Goal: Transaction & Acquisition: Purchase product/service

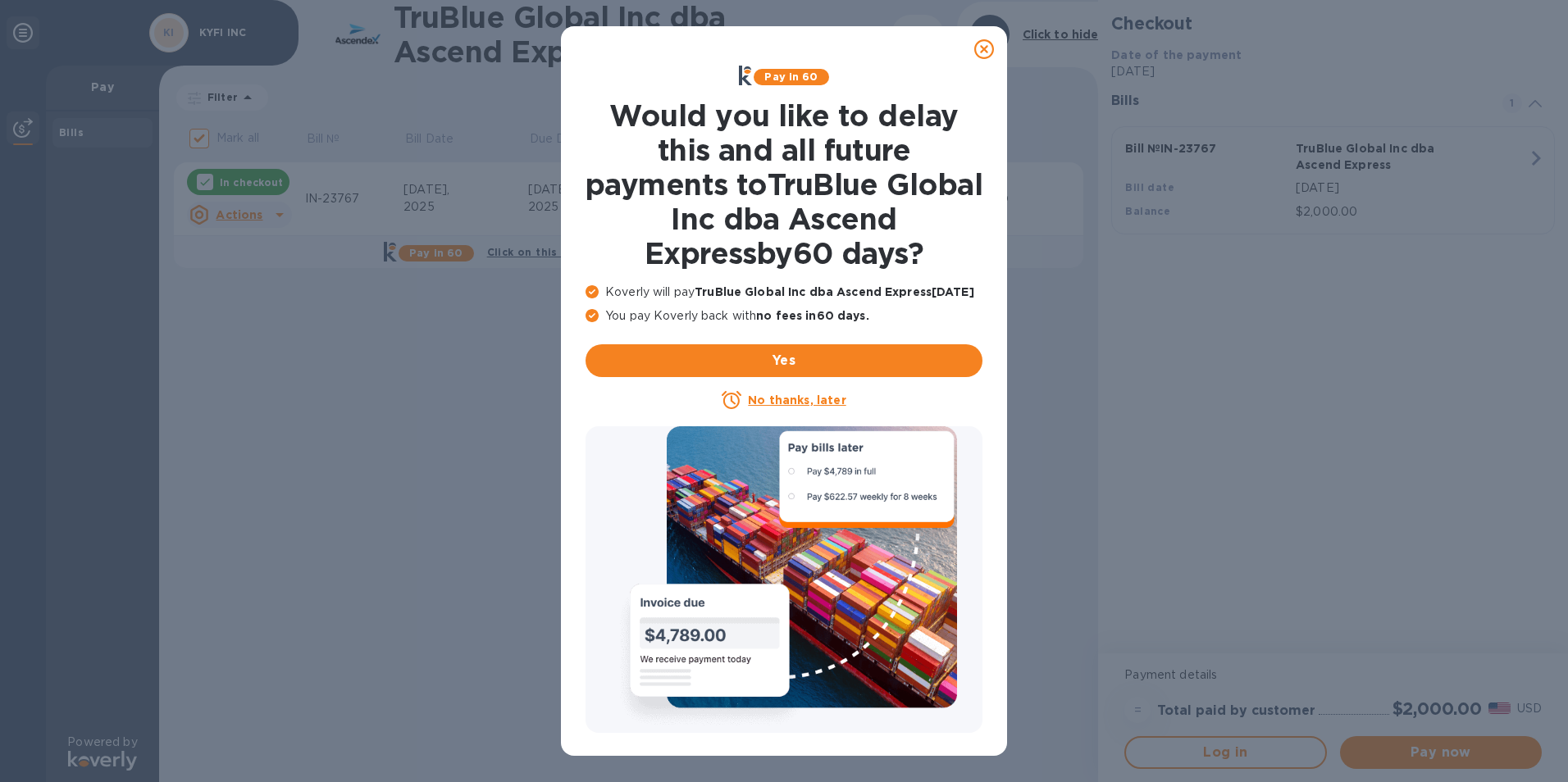
click at [981, 52] on icon at bounding box center [984, 49] width 20 height 20
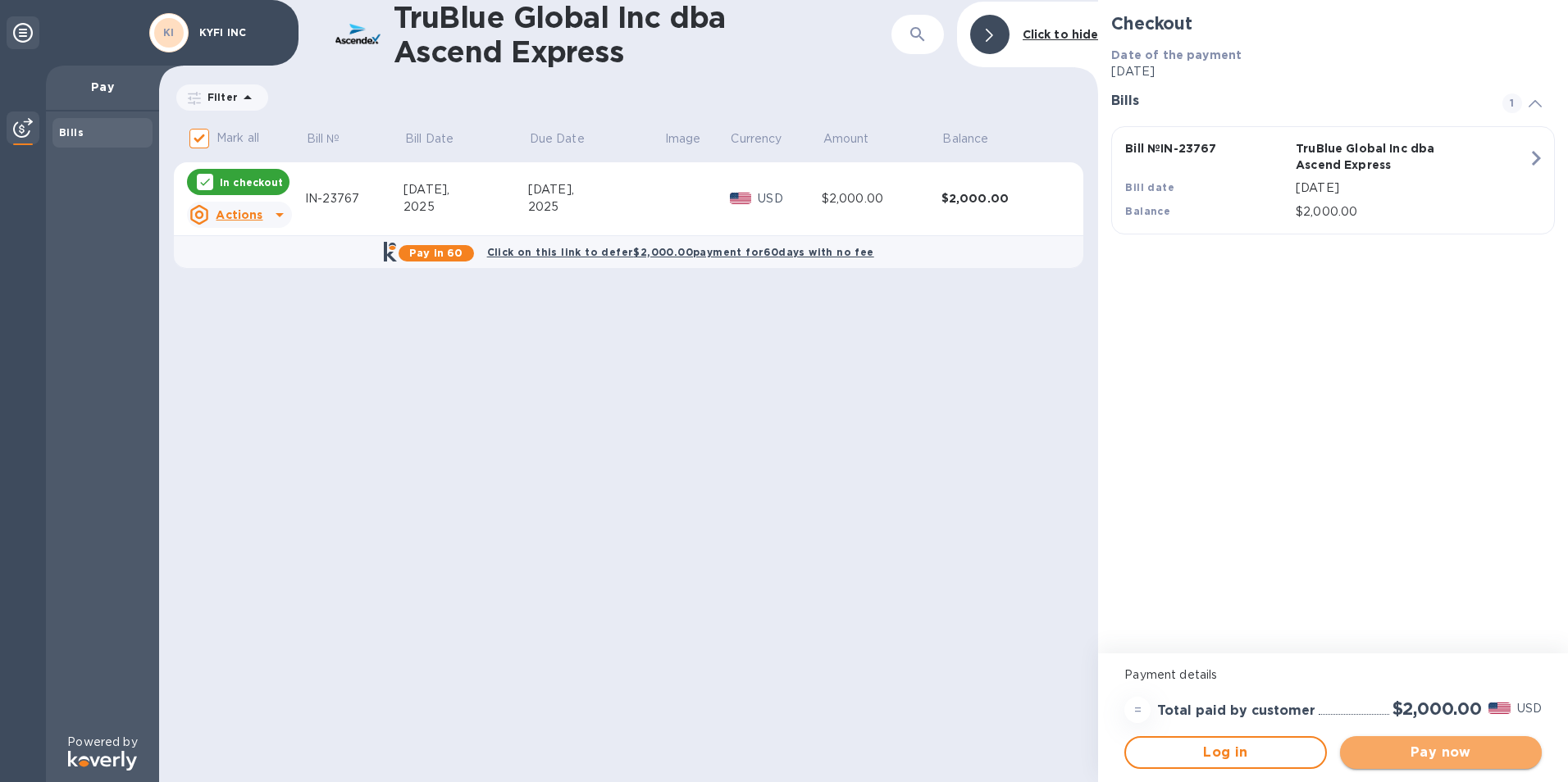
click at [1403, 752] on span "Pay now" at bounding box center [1441, 753] width 176 height 20
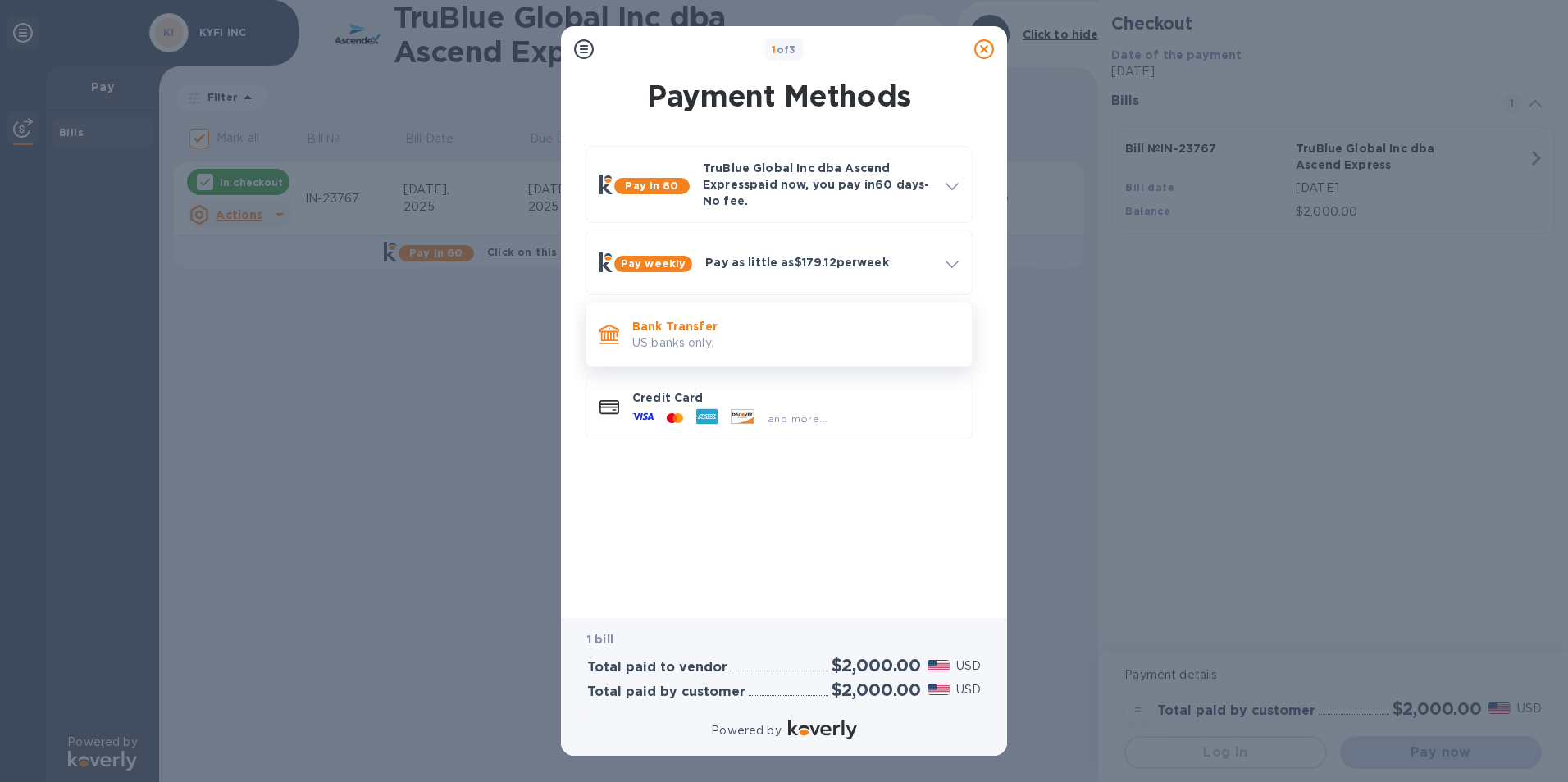
click at [676, 324] on p "Bank Transfer" at bounding box center [796, 326] width 326 height 17
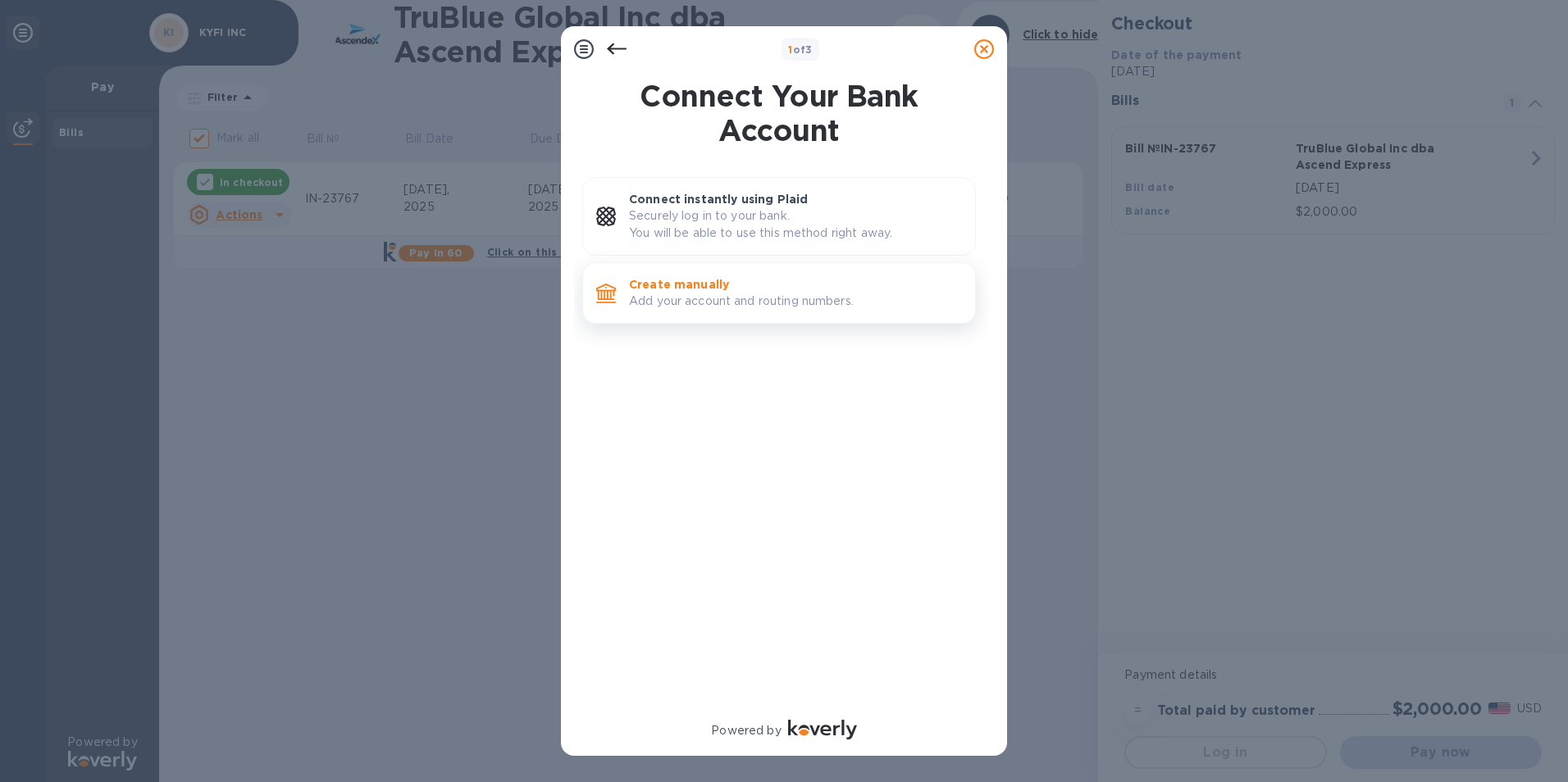
click at [687, 297] on p "Add your account and routing numbers." at bounding box center [796, 301] width 333 height 17
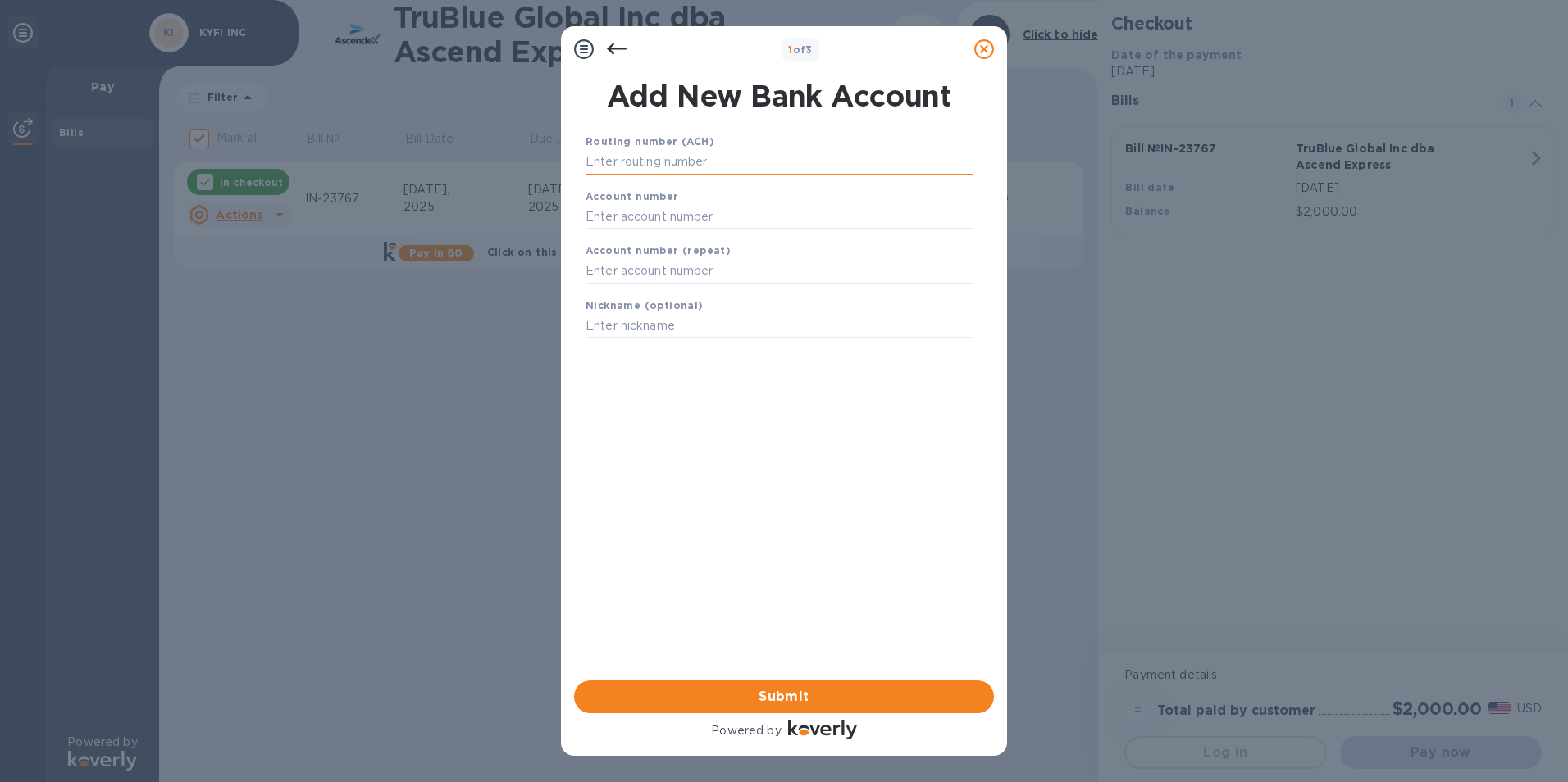
click at [716, 161] on input "text" at bounding box center [778, 162] width 387 height 25
type input "1616218"
click at [629, 214] on input "text" at bounding box center [778, 216] width 387 height 25
type input "1616218"
click at [626, 261] on input "text" at bounding box center [778, 271] width 387 height 25
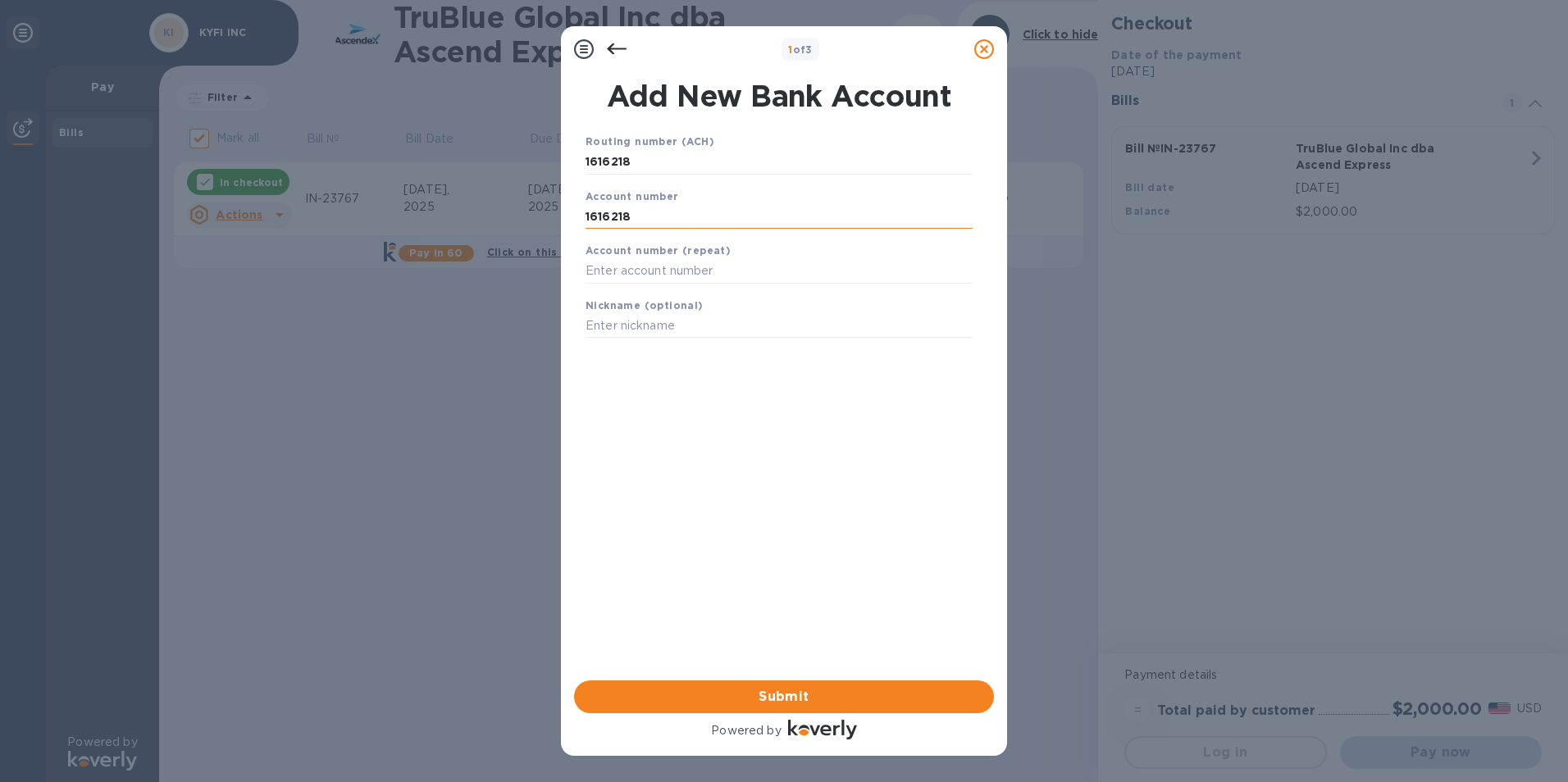
click at [654, 220] on input "1616218" at bounding box center [778, 216] width 387 height 25
drag, startPoint x: 642, startPoint y: 153, endPoint x: 469, endPoint y: 149, distance: 173.0
click at [469, 149] on div "1 of 3 Add New Bank Account Routing number (ACH) [FINANCIAL_ID] Account number …" at bounding box center [784, 391] width 1568 height 782
type input "8"
type input "083000564"
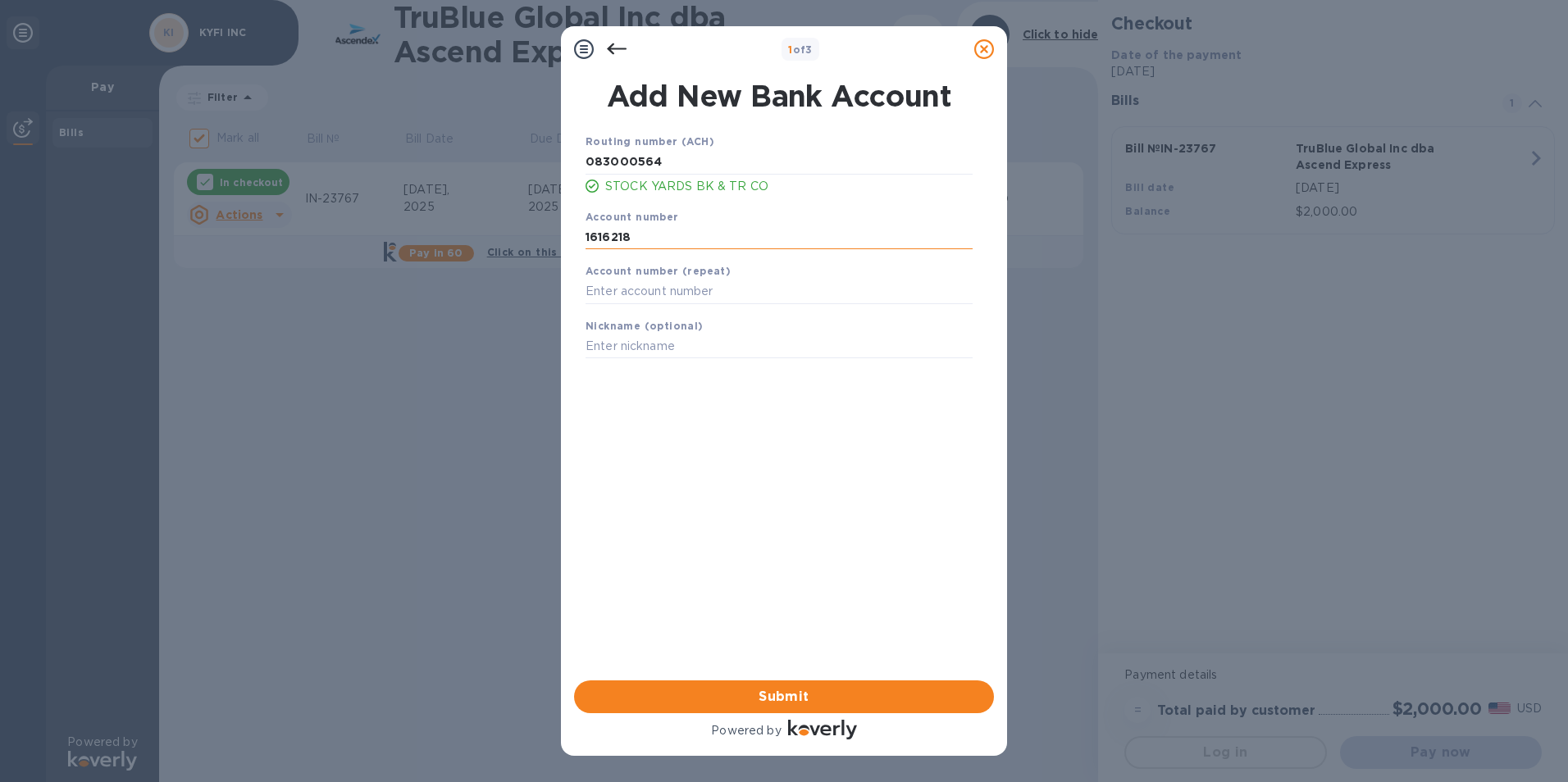
click at [702, 239] on input "1616218" at bounding box center [778, 237] width 387 height 25
click at [680, 294] on input "text" at bounding box center [778, 292] width 387 height 25
type input "1616218"
click at [692, 338] on input "text" at bounding box center [778, 347] width 387 height 25
type input "KYCT"
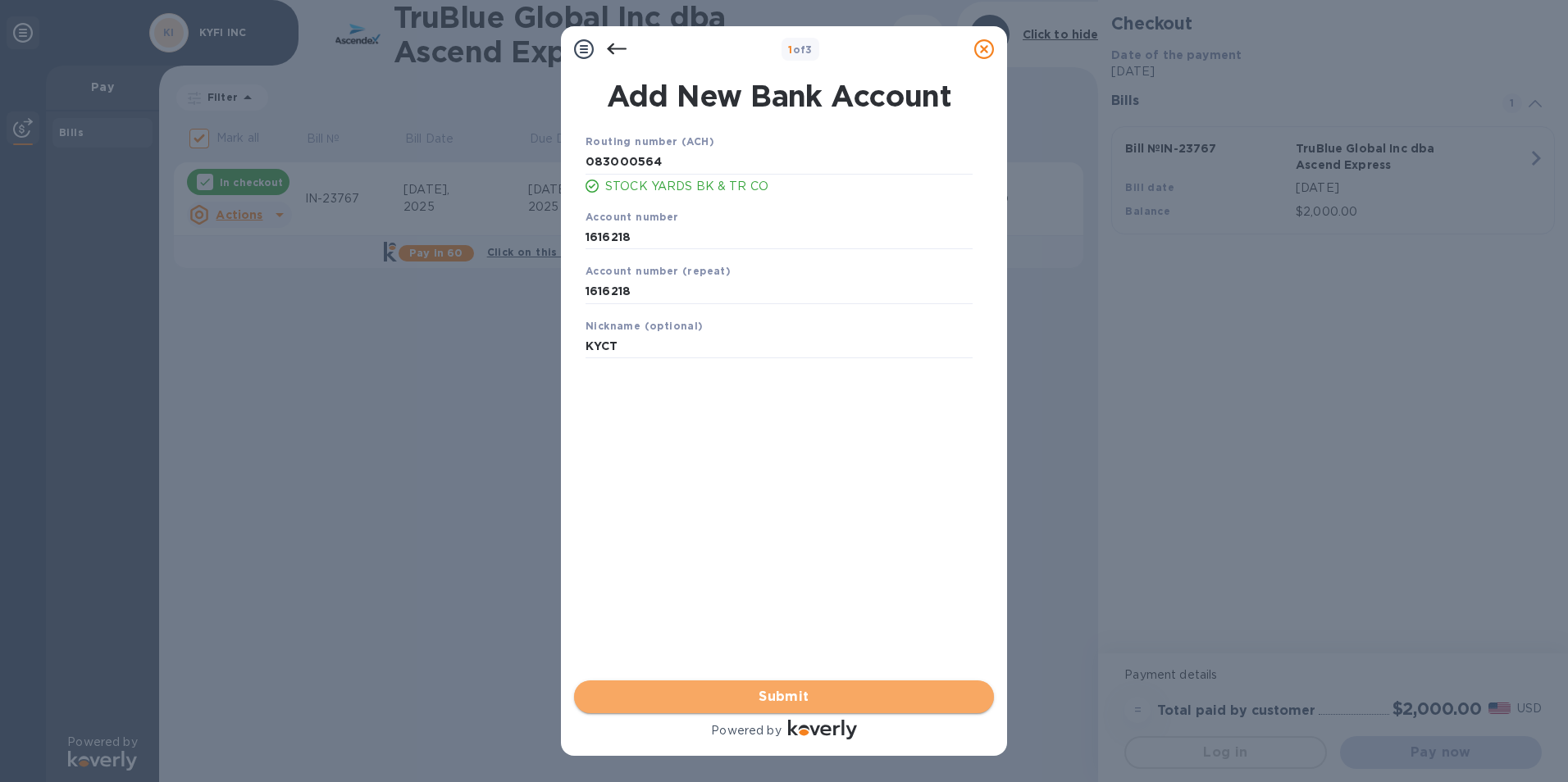
click at [795, 690] on span "Submit" at bounding box center [783, 697] width 394 height 20
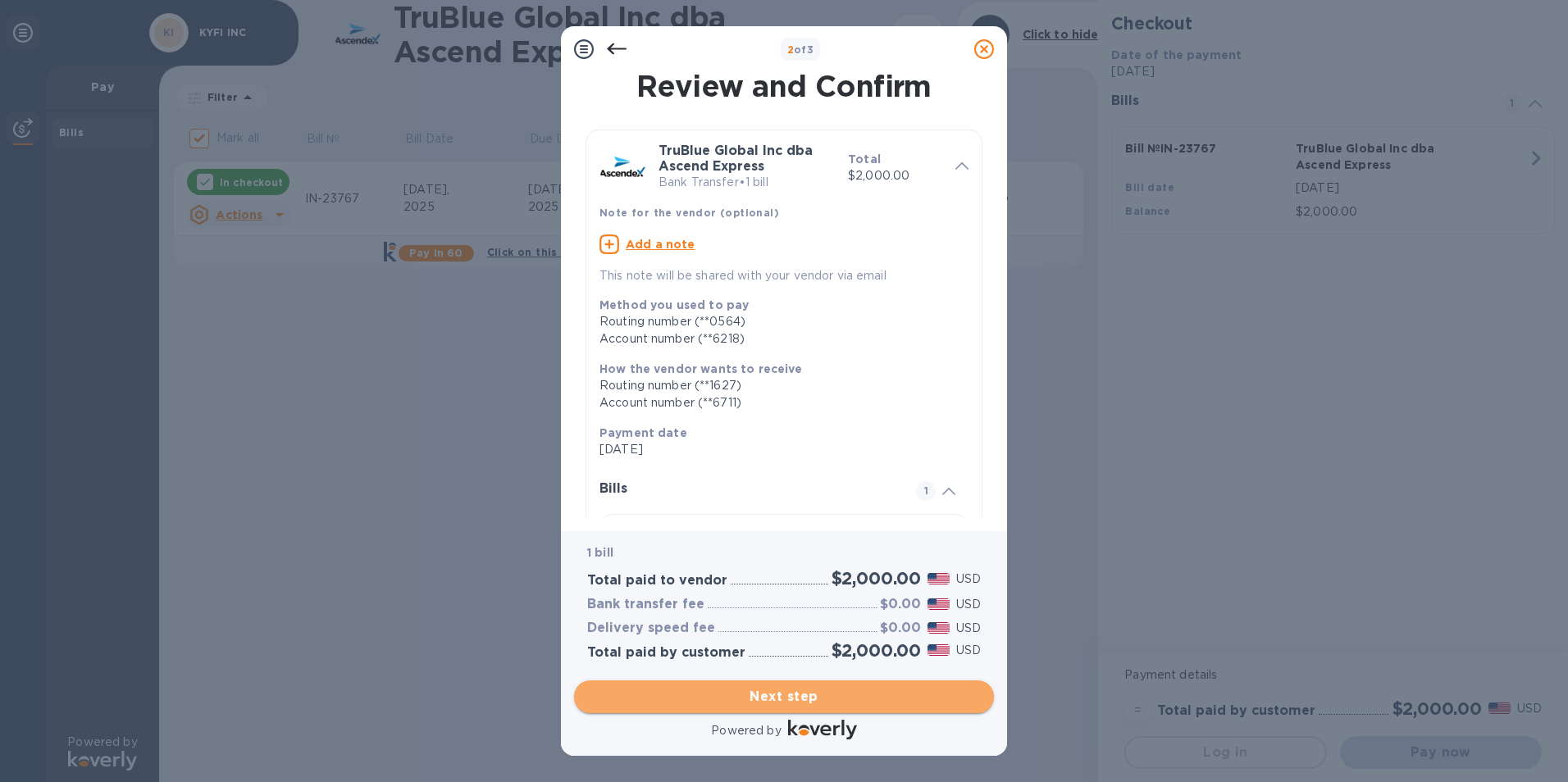
click at [798, 688] on span "Next step" at bounding box center [783, 697] width 394 height 20
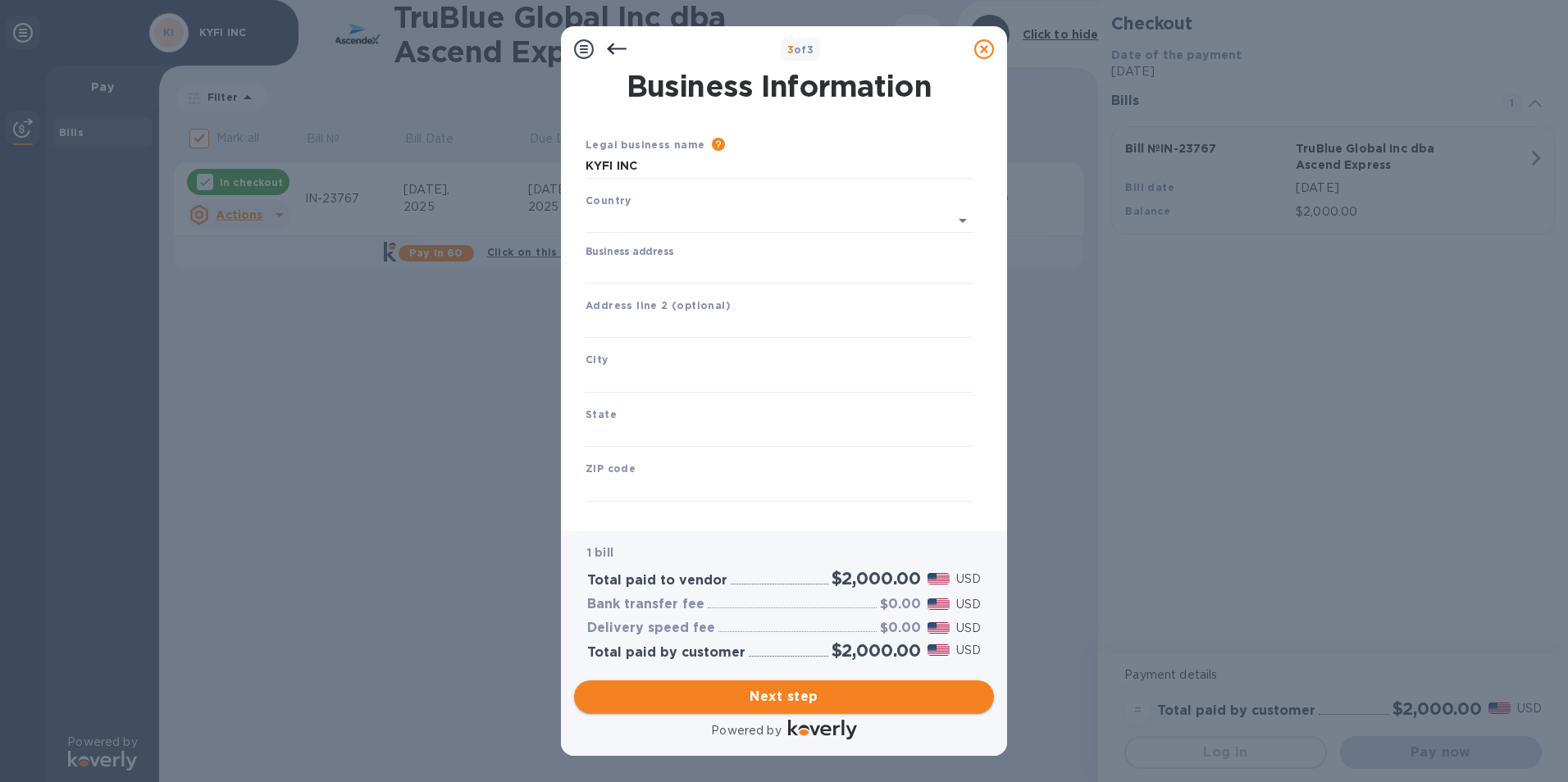
type input "[GEOGRAPHIC_DATA]"
drag, startPoint x: 662, startPoint y: 166, endPoint x: 470, endPoint y: 142, distance: 193.5
click at [470, 142] on div "3 of 3 Business Information Legal business name Please provide the legal name t…" at bounding box center [784, 391] width 1568 height 782
type input "k"
type input "[US_STATE] CONTAINER SERVICE TERMINALS LLC"
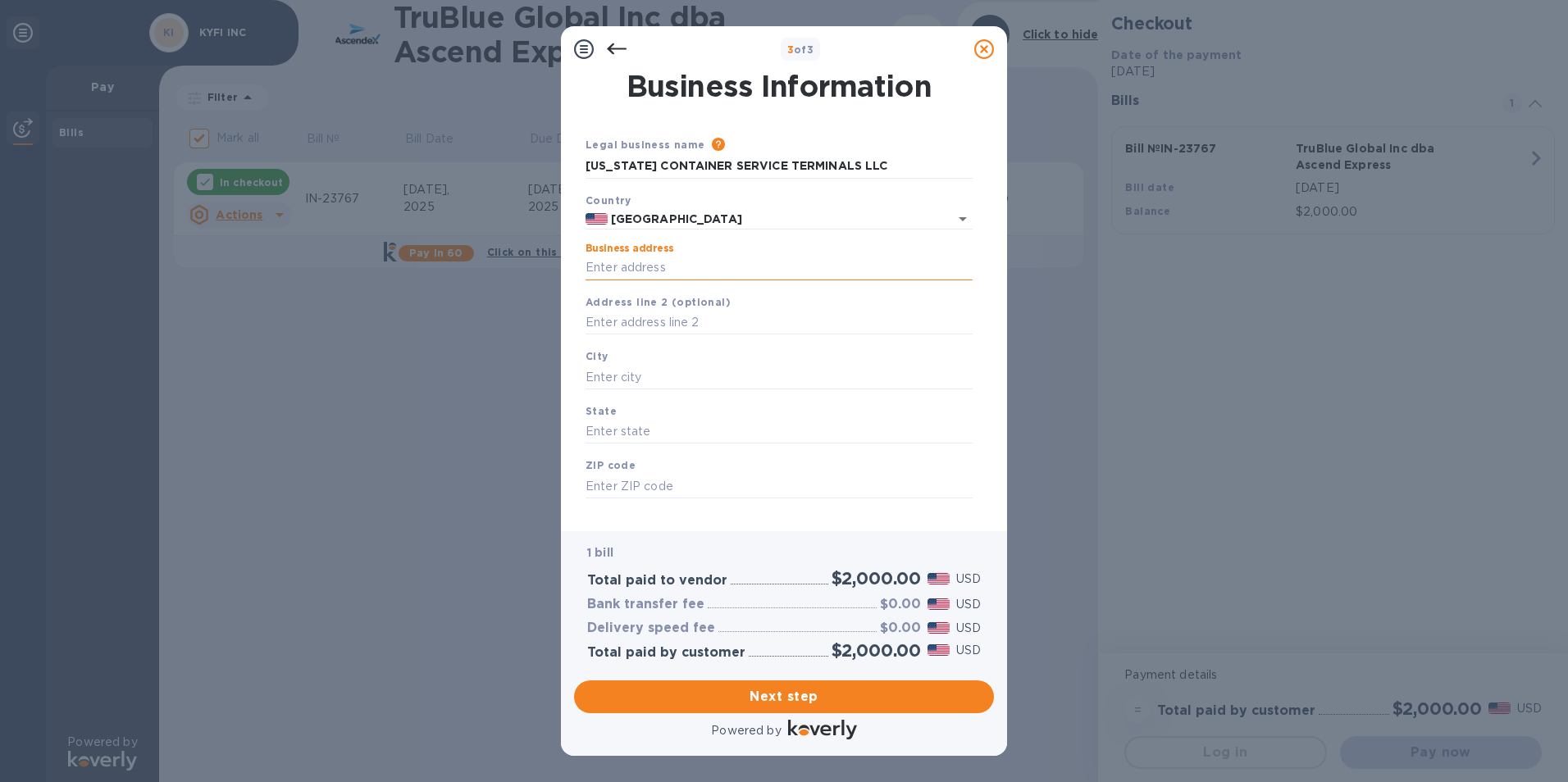
click at [635, 263] on input "Business address" at bounding box center [778, 268] width 387 height 25
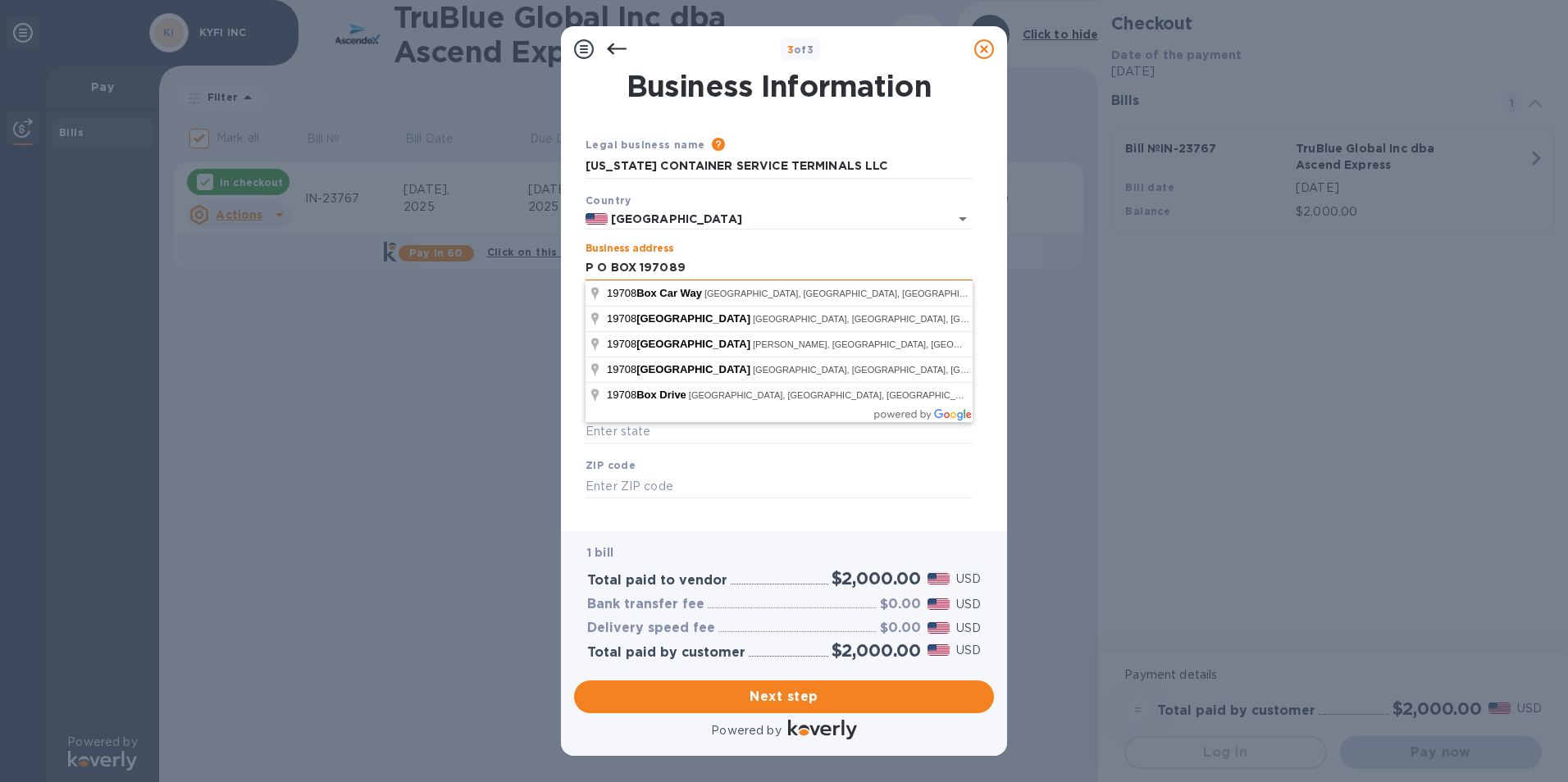
type input "P O BOX 197089"
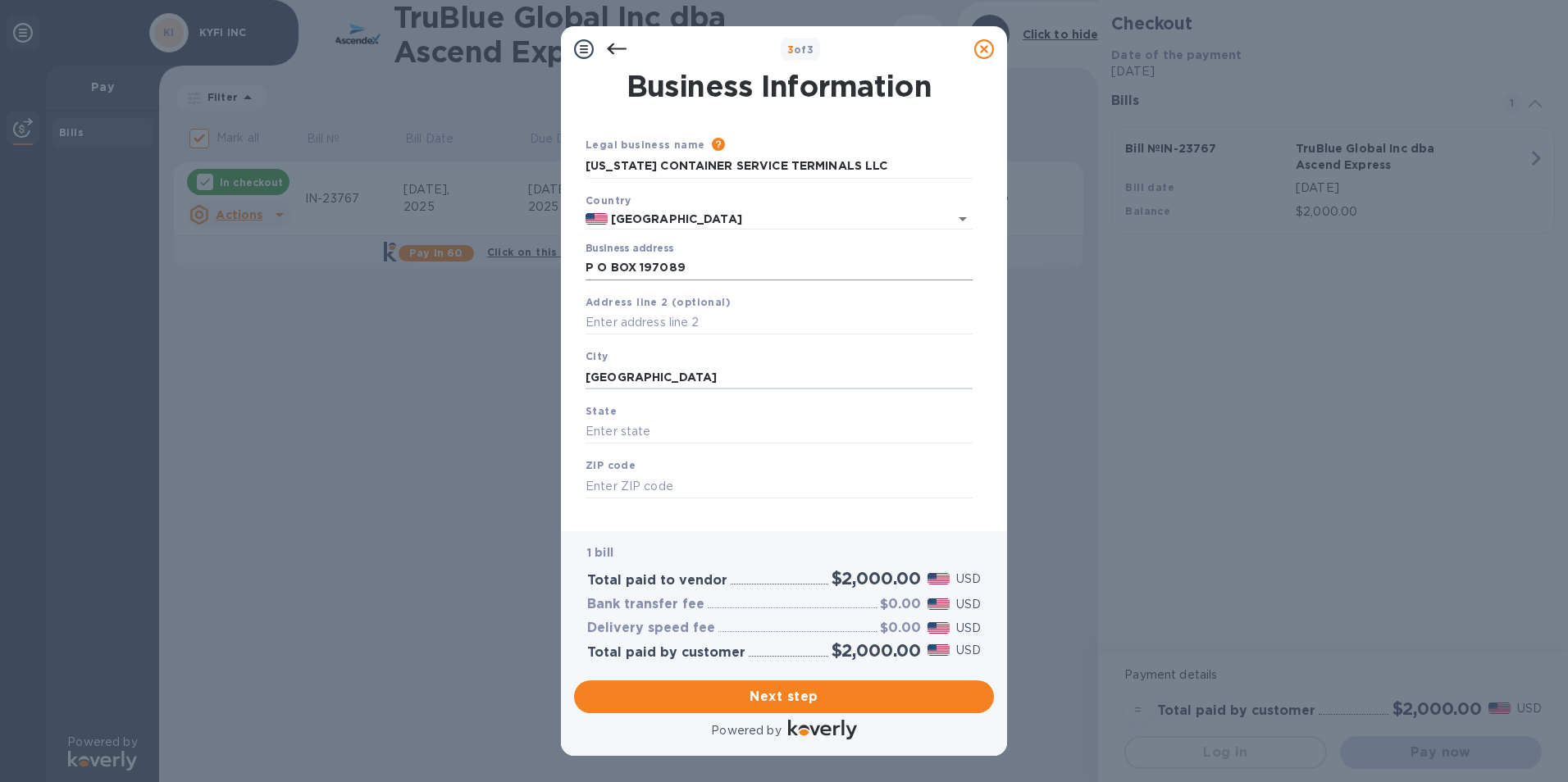
type input "[GEOGRAPHIC_DATA]"
type input "KY"
type input "40259"
click at [764, 701] on span "Next step" at bounding box center [783, 697] width 394 height 20
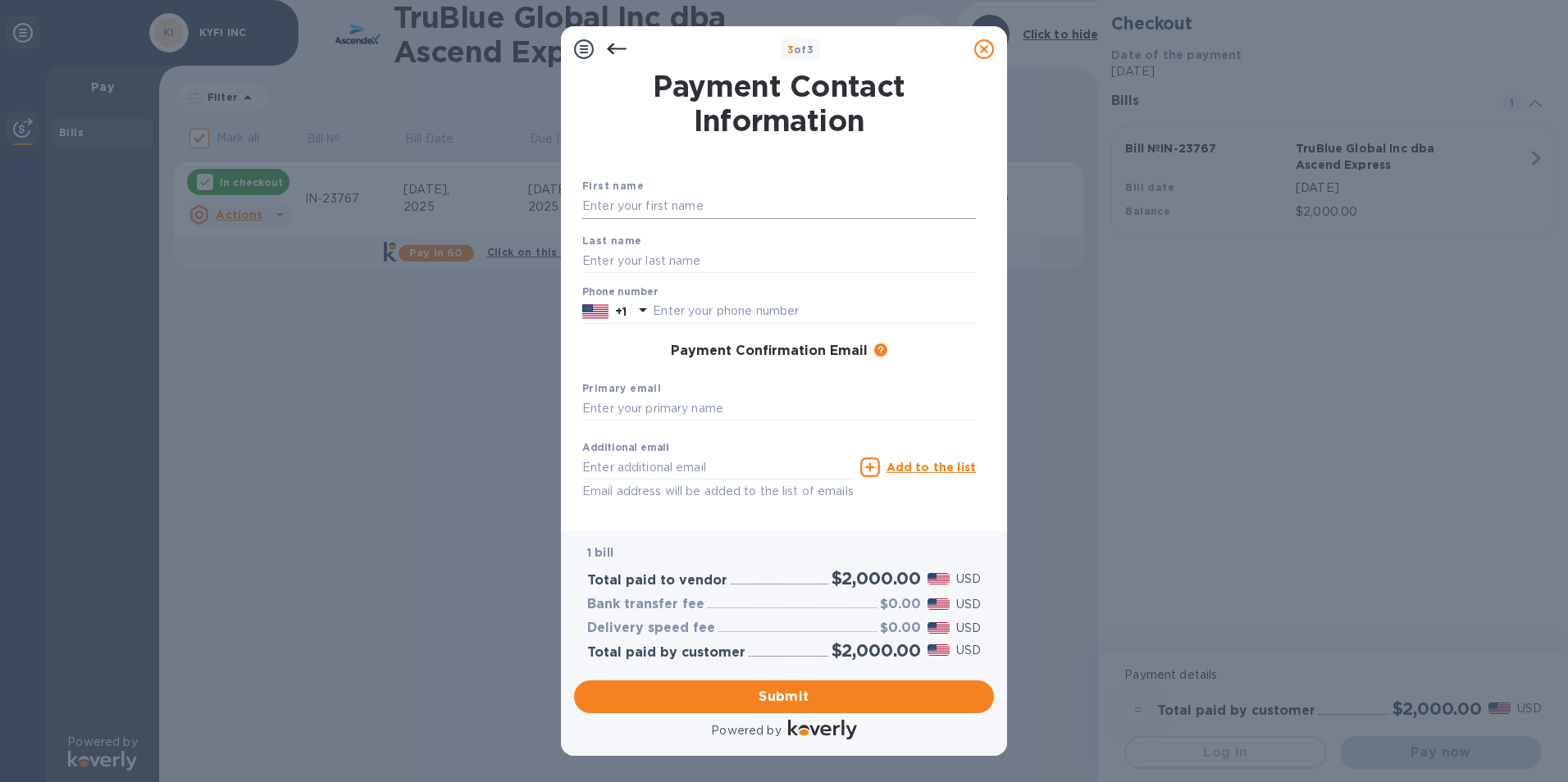
click at [660, 200] on input "text" at bounding box center [778, 206] width 394 height 25
type input "m"
type input "[PERSON_NAME]"
click at [709, 309] on input "text" at bounding box center [814, 312] width 323 height 25
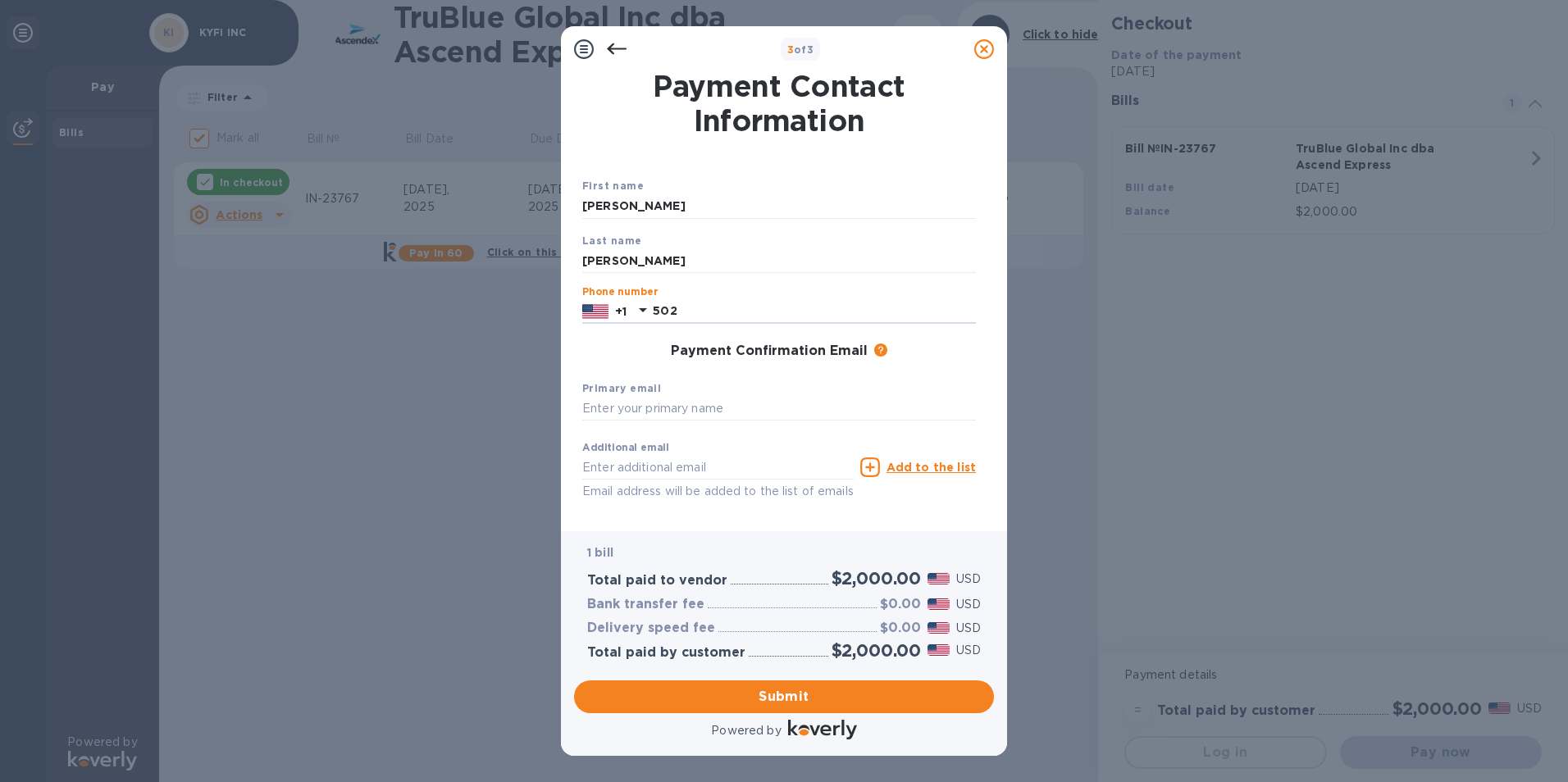
type input "5028109800"
type input "[PERSON_NAME][EMAIL_ADDRESS][DOMAIN_NAME]"
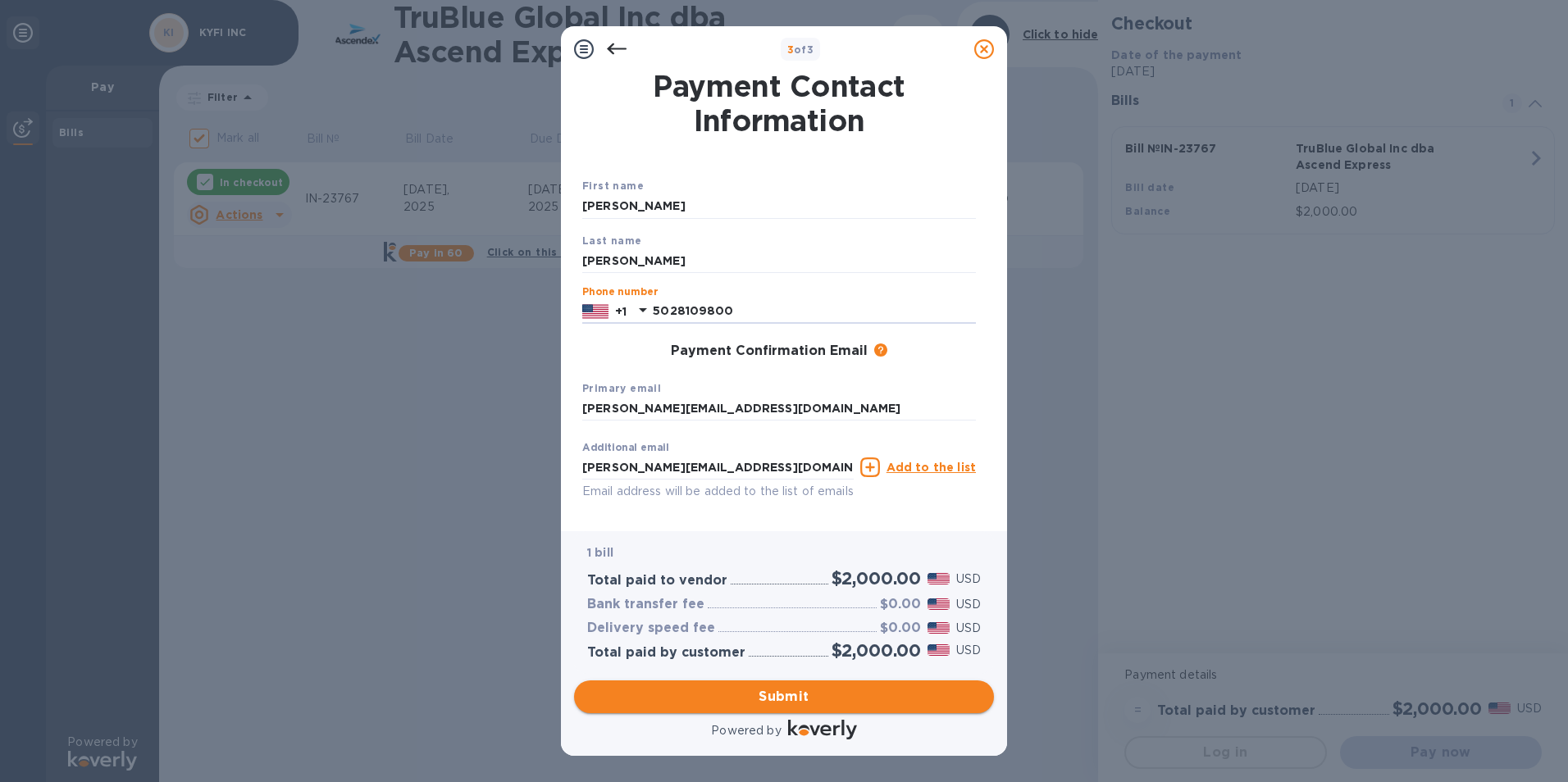
click at [766, 700] on span "Submit" at bounding box center [783, 697] width 394 height 20
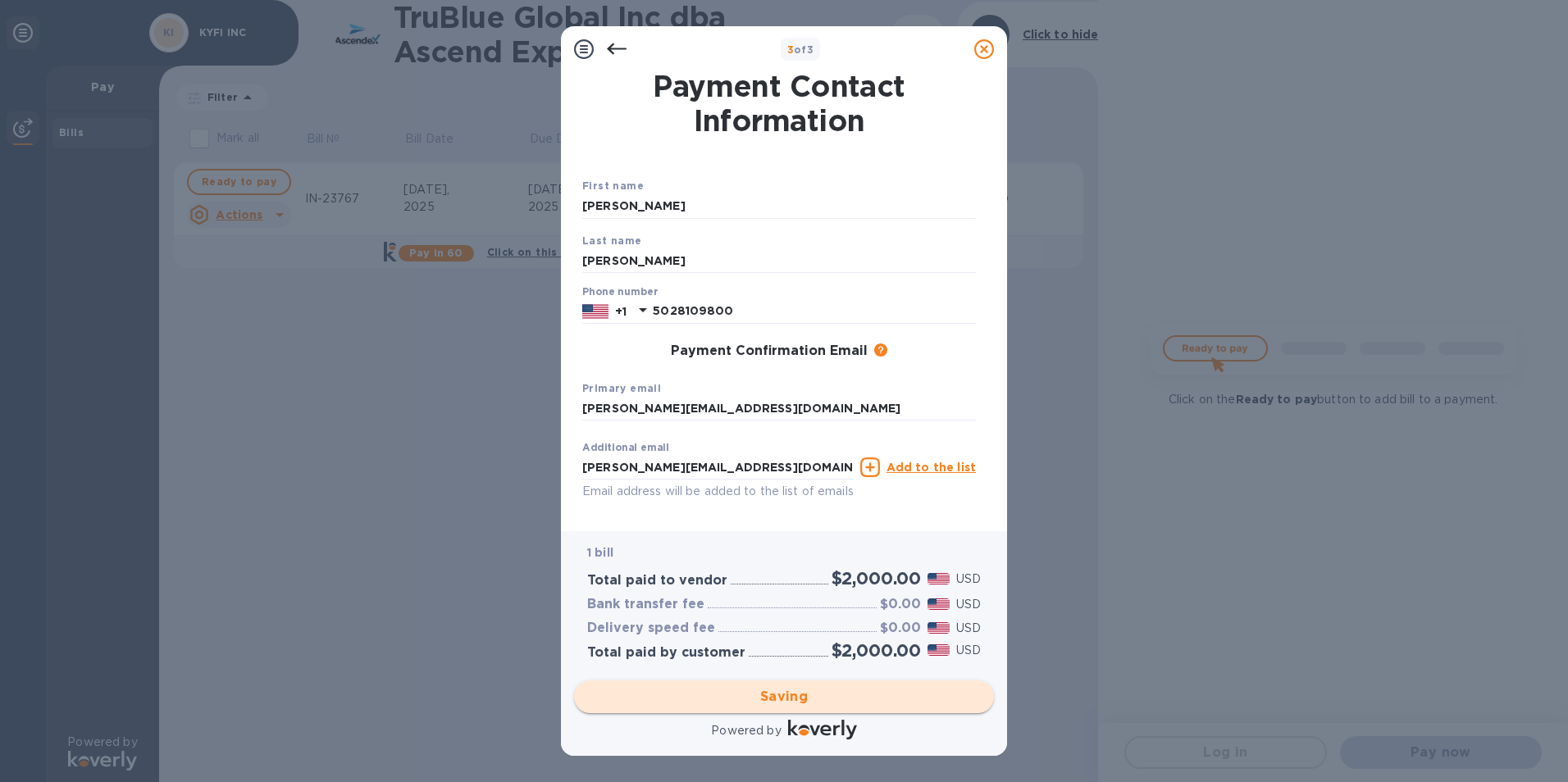
checkbox input "false"
